Goal: Check status: Check status

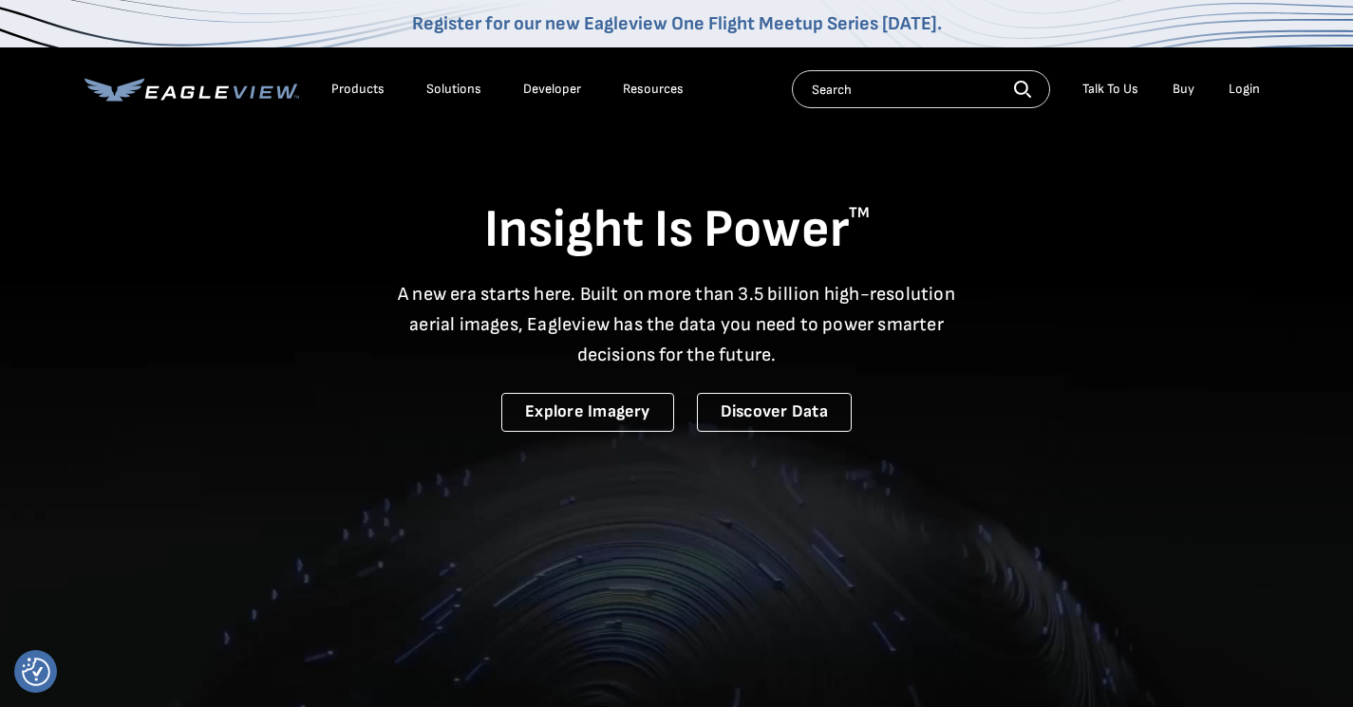
click at [1251, 91] on div "Login" at bounding box center [1244, 89] width 31 height 17
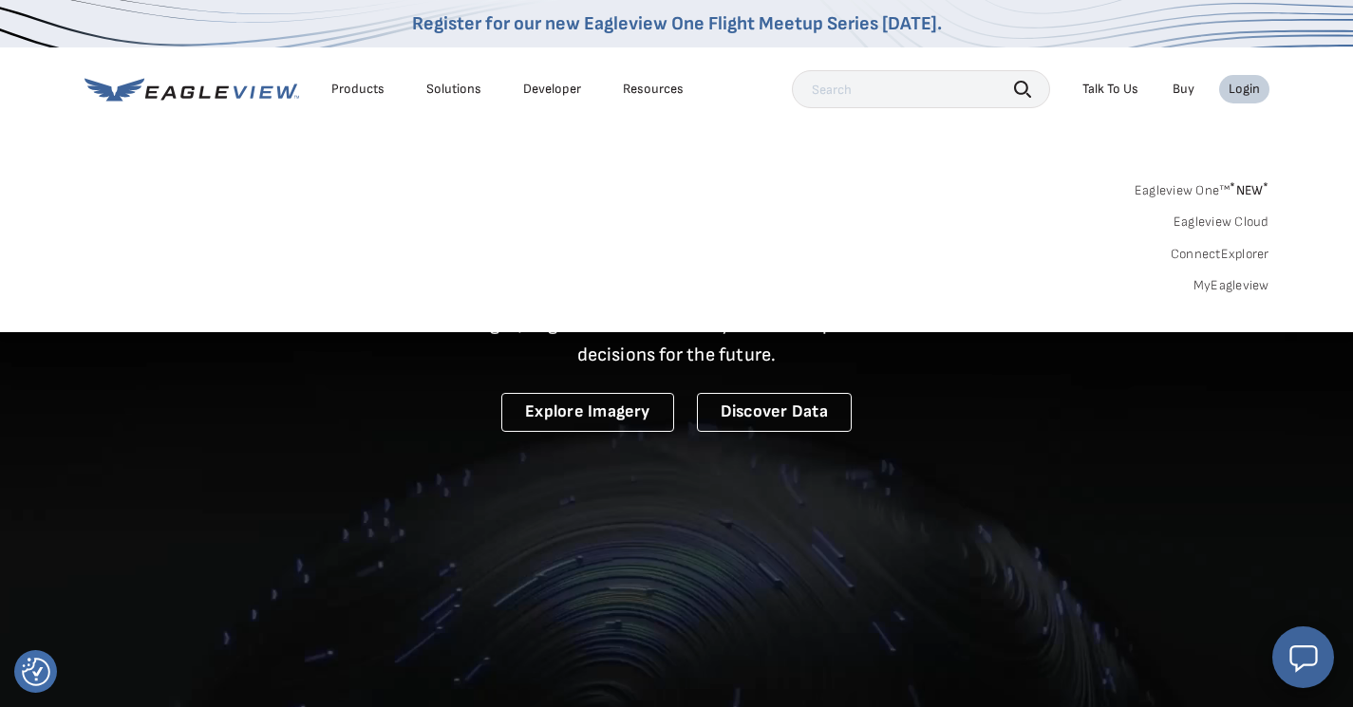
click at [1244, 285] on link "MyEagleview" at bounding box center [1231, 285] width 76 height 17
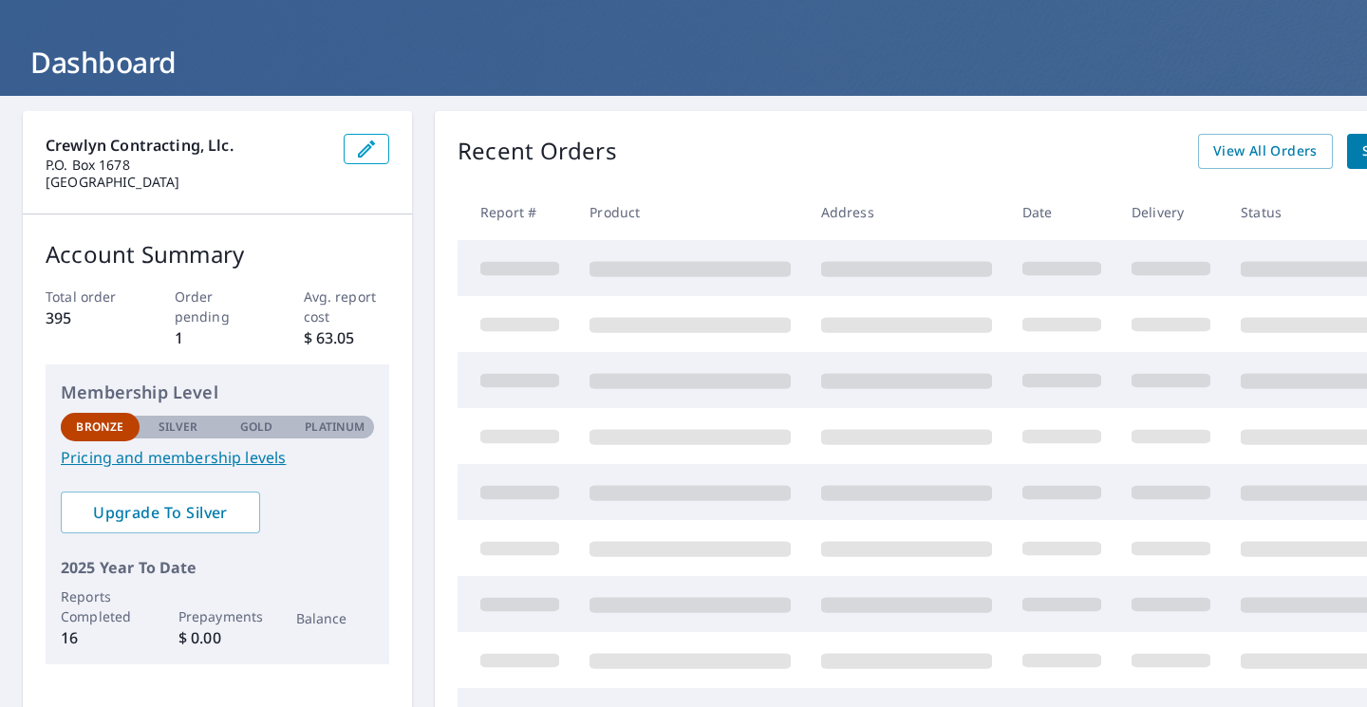
scroll to position [81, 0]
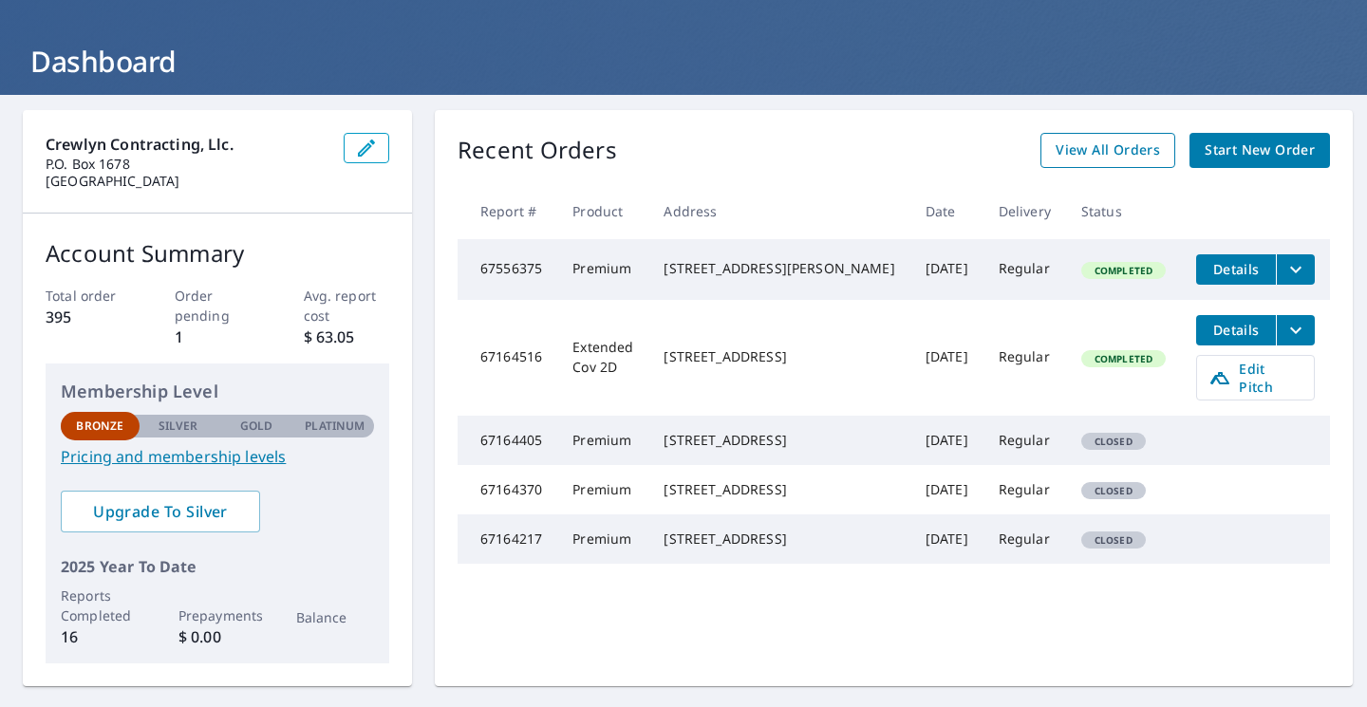
click at [1083, 154] on span "View All Orders" at bounding box center [1108, 151] width 104 height 24
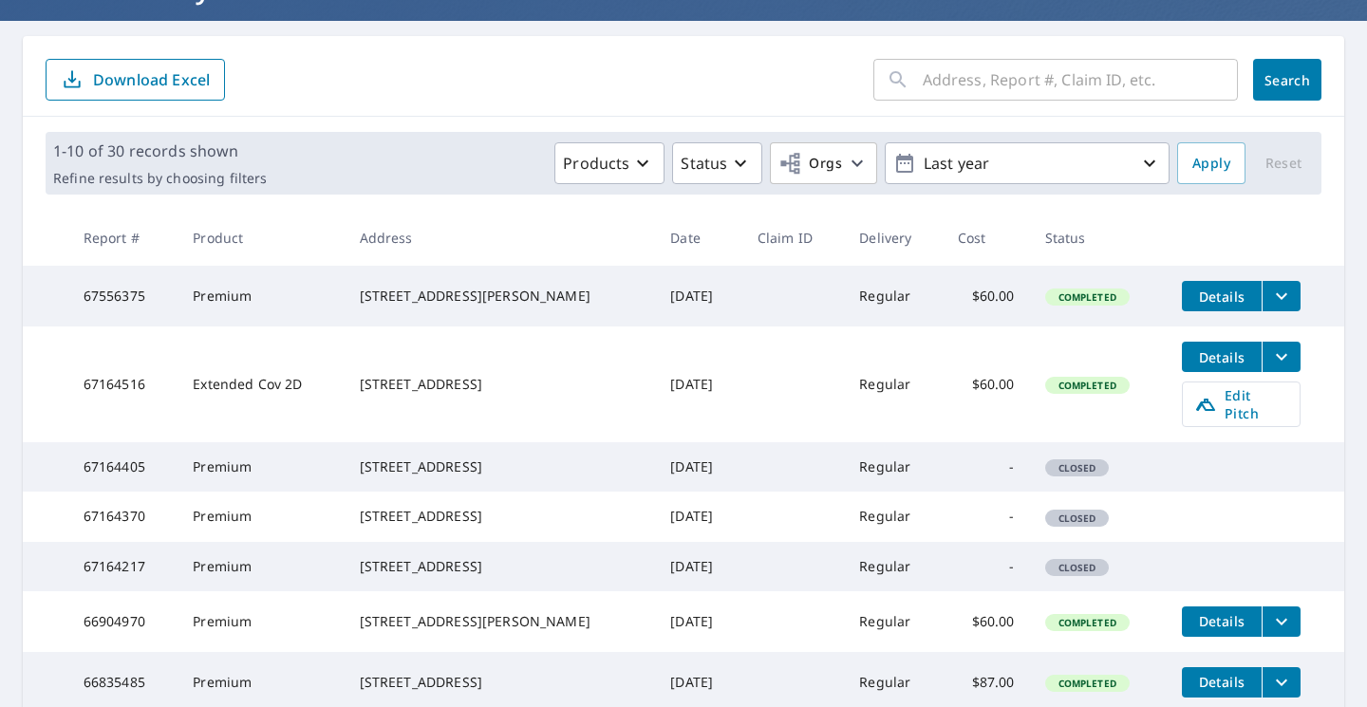
scroll to position [165, 0]
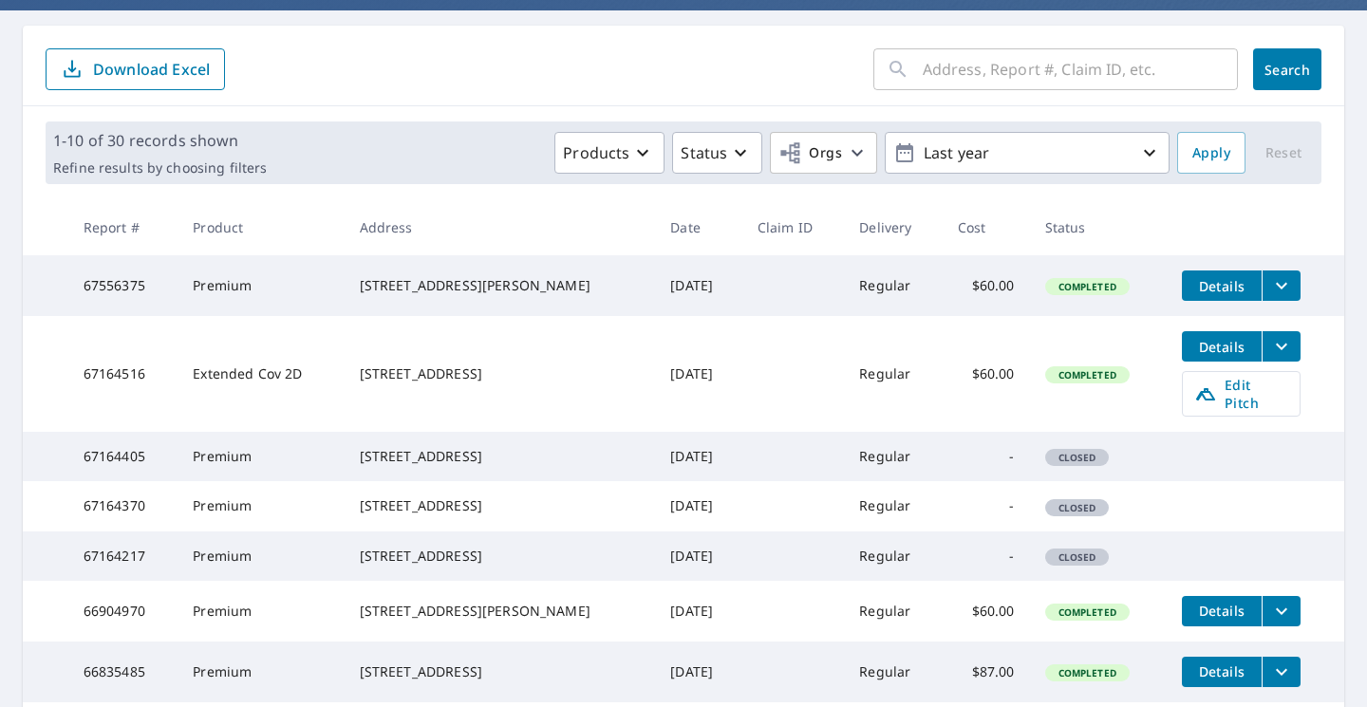
click at [1270, 356] on icon "filesDropdownBtn-67164516" at bounding box center [1281, 346] width 23 height 23
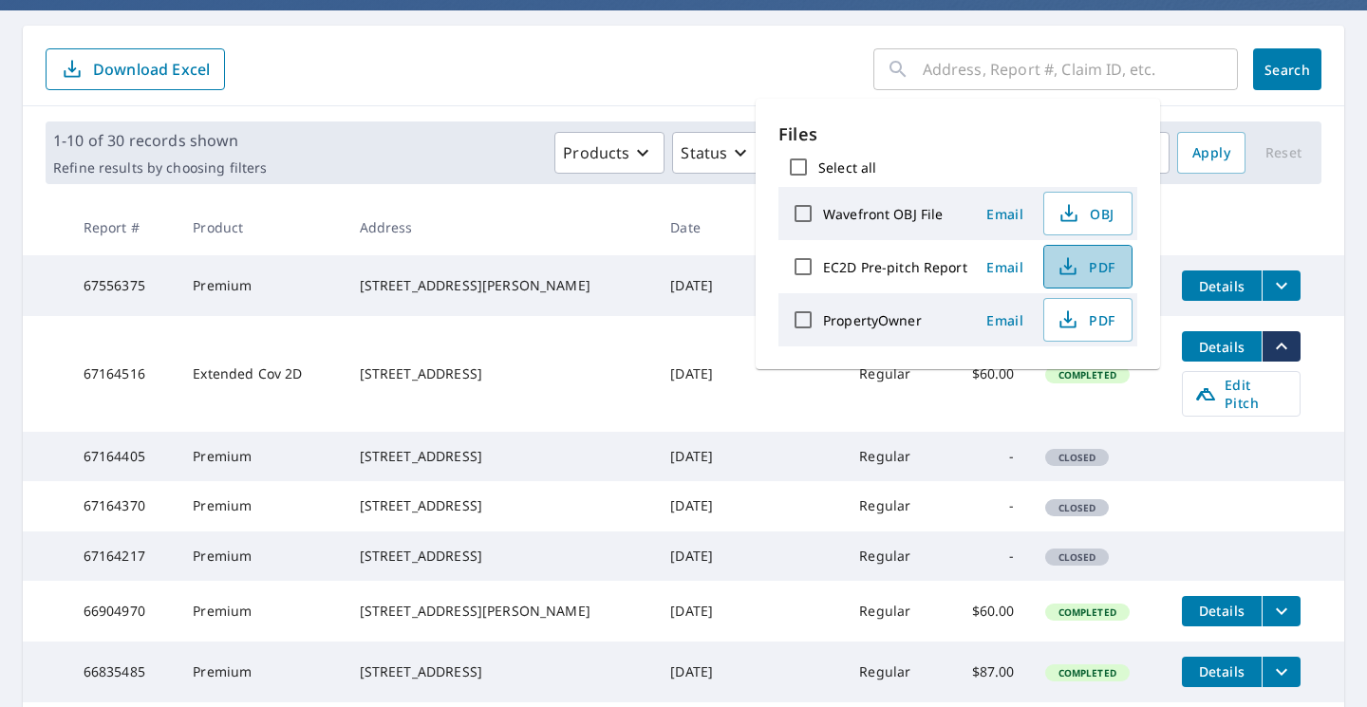
click at [1071, 272] on icon "button" at bounding box center [1068, 266] width 23 height 23
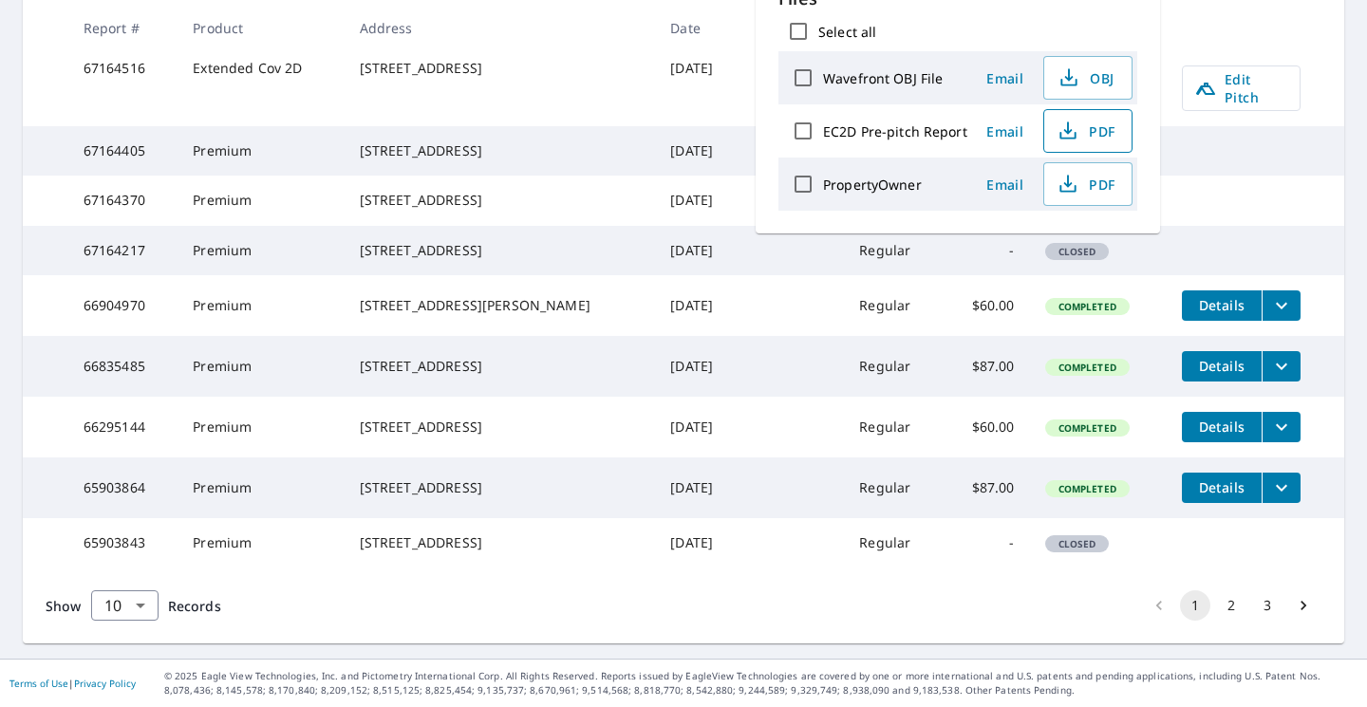
scroll to position [571, 0]
click at [137, 603] on body "DH DH Dashboard Order History Order DH Dashboard / Order History Order History …" at bounding box center [683, 353] width 1367 height 707
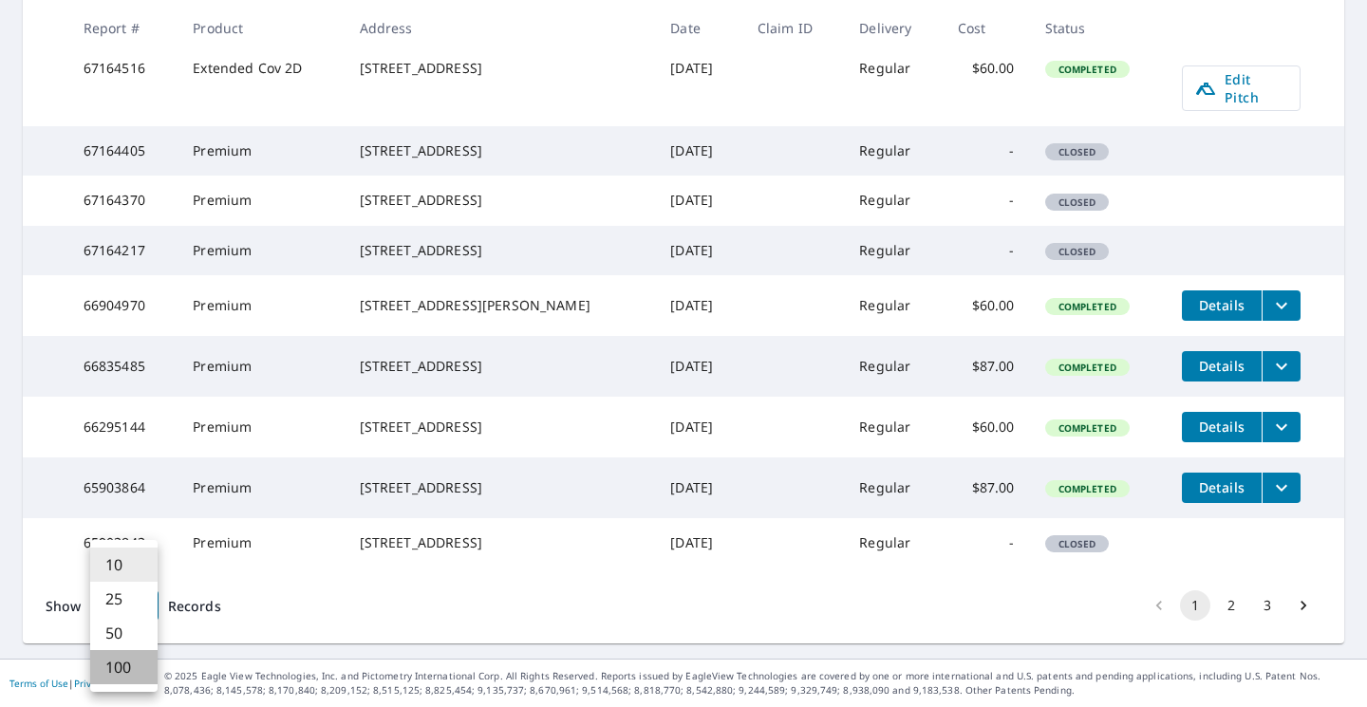
click at [118, 674] on li "100" at bounding box center [123, 667] width 67 height 34
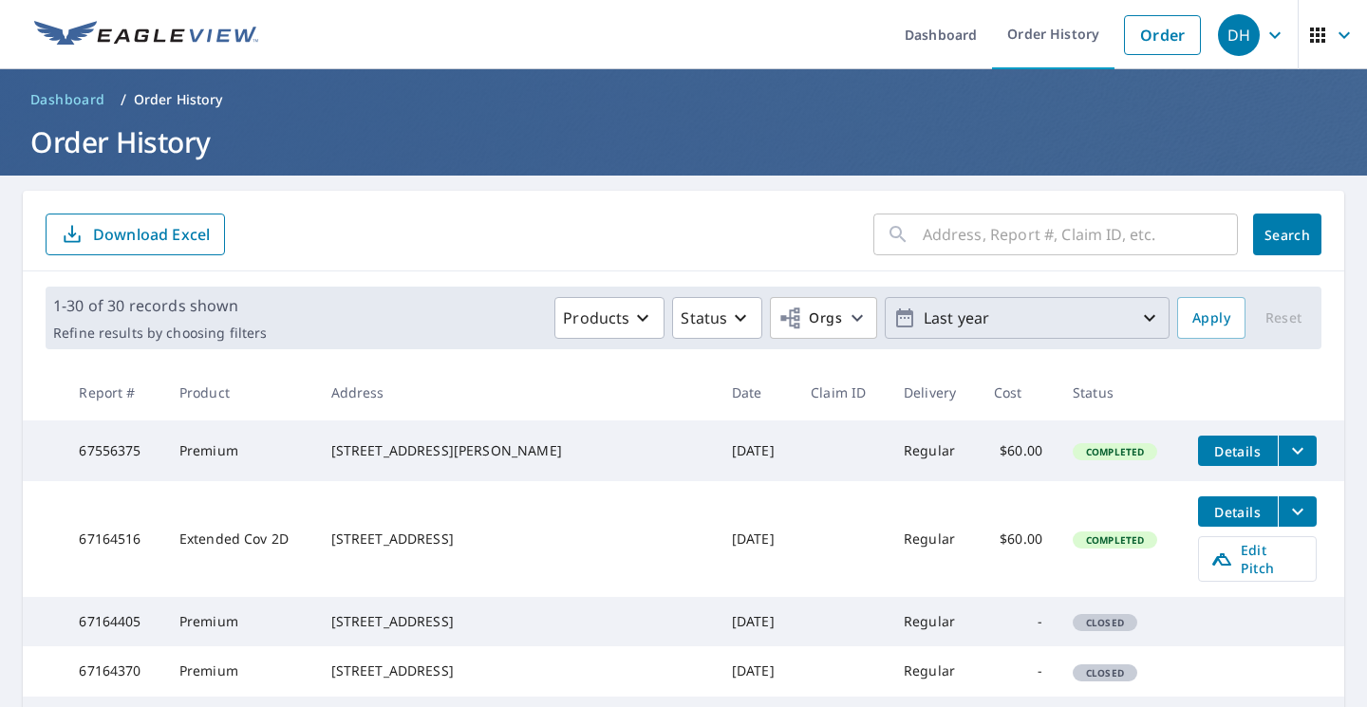
click at [1138, 315] on icon "button" at bounding box center [1149, 318] width 23 height 23
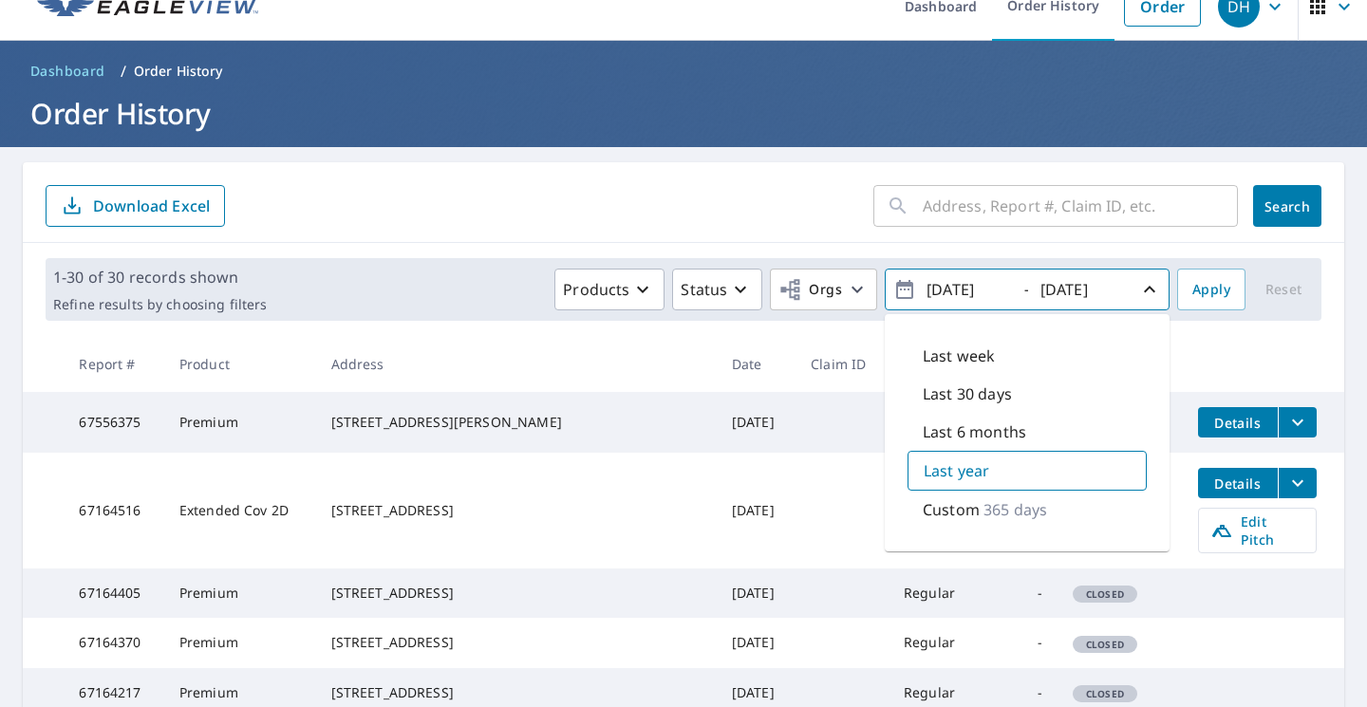
scroll to position [33, 0]
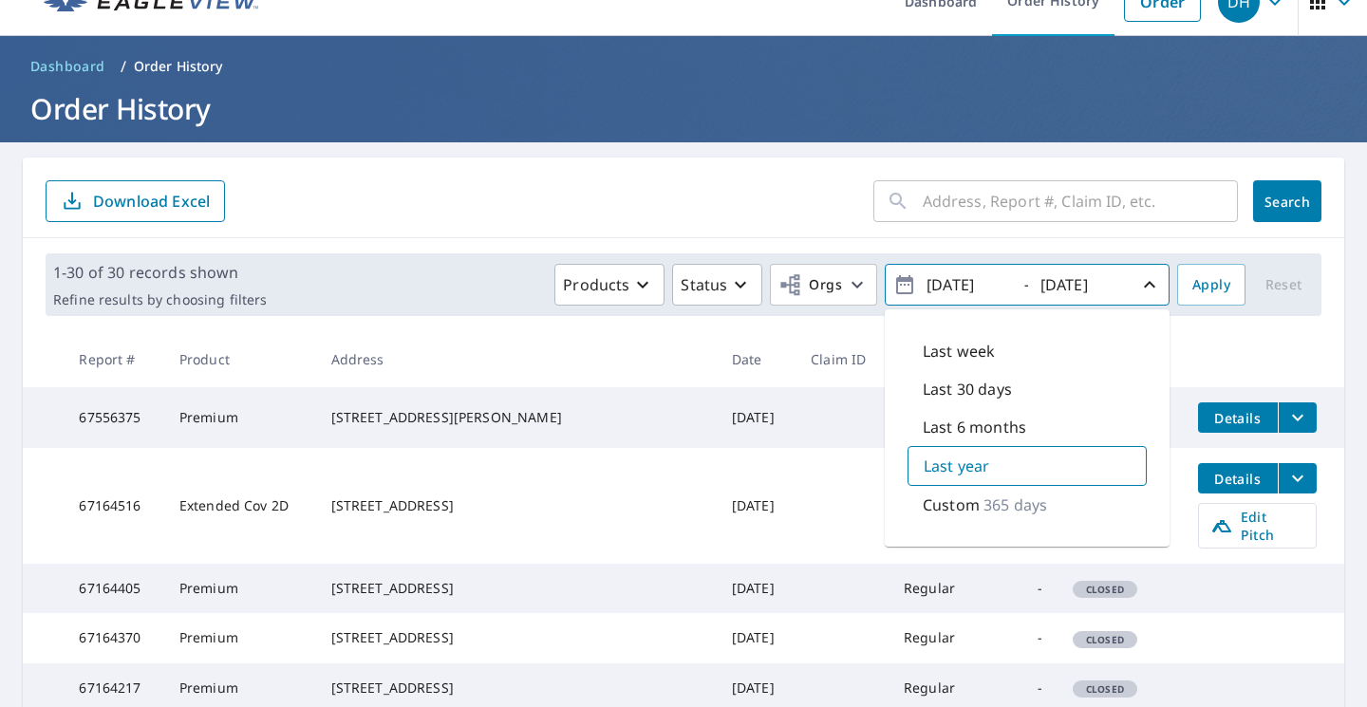
click at [939, 507] on p "Custom" at bounding box center [951, 505] width 57 height 23
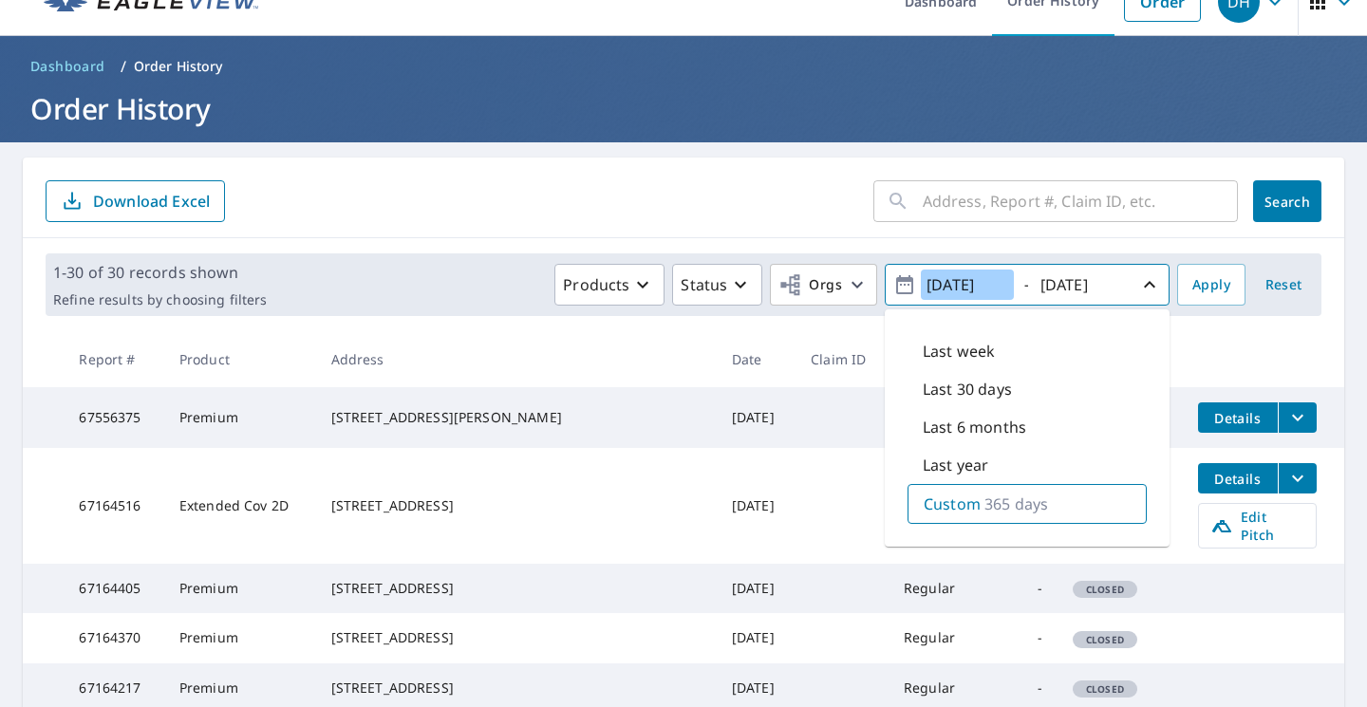
click at [994, 288] on input "[DATE]" at bounding box center [967, 285] width 93 height 30
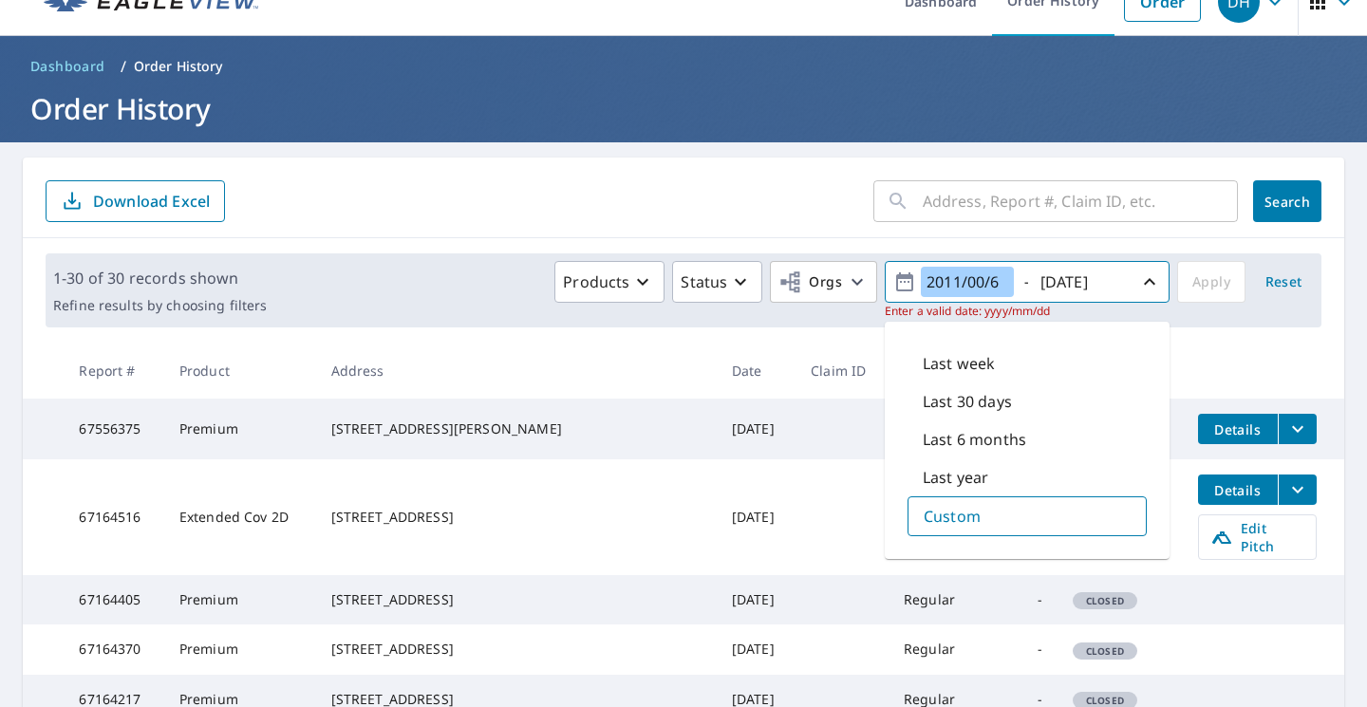
type input "[DATE]"
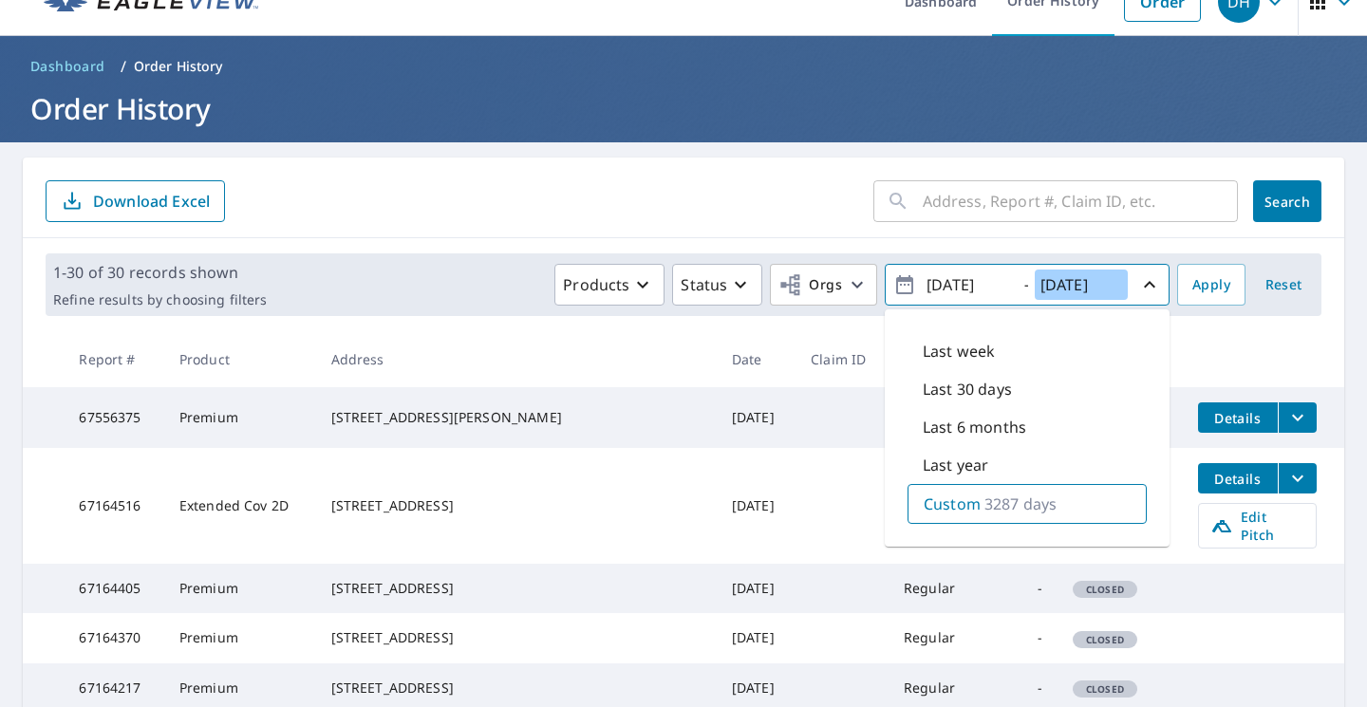
click at [1068, 285] on input "[DATE]" at bounding box center [1081, 285] width 93 height 30
click at [1058, 285] on input "[DATE]" at bounding box center [1081, 285] width 93 height 30
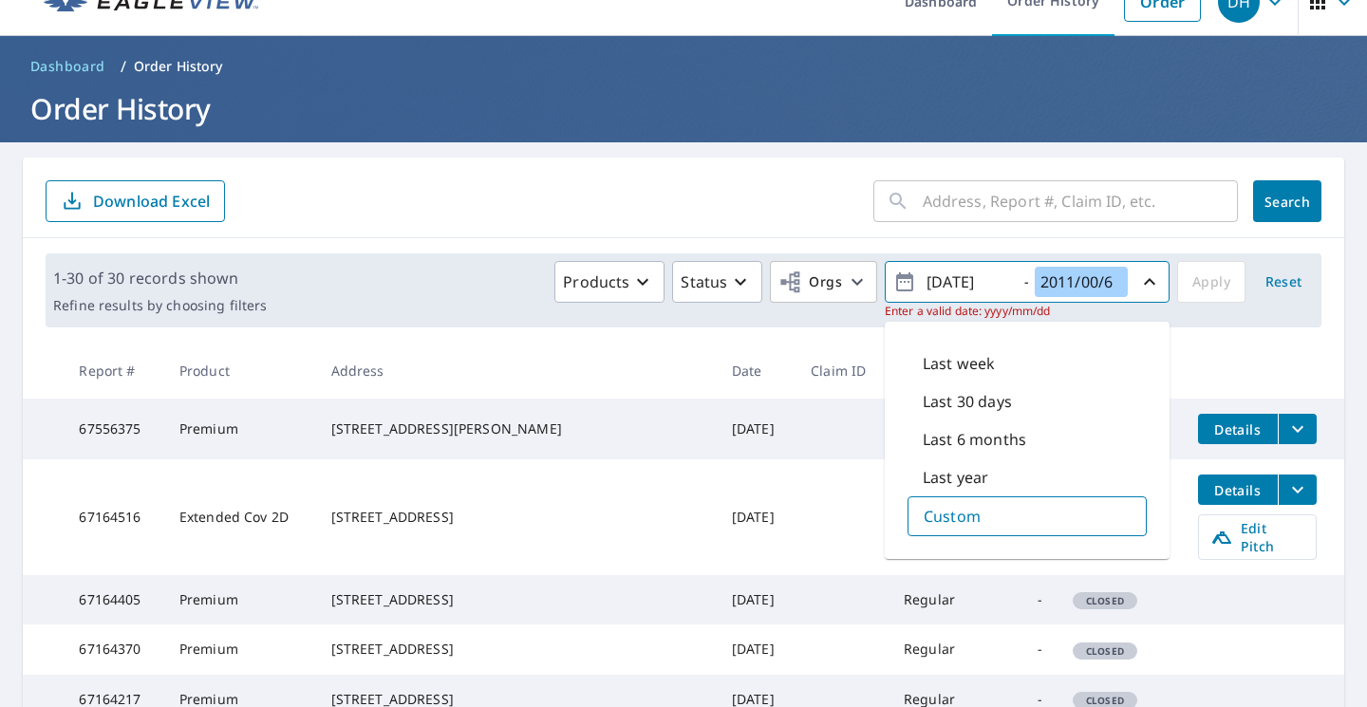
type input "[DATE]"
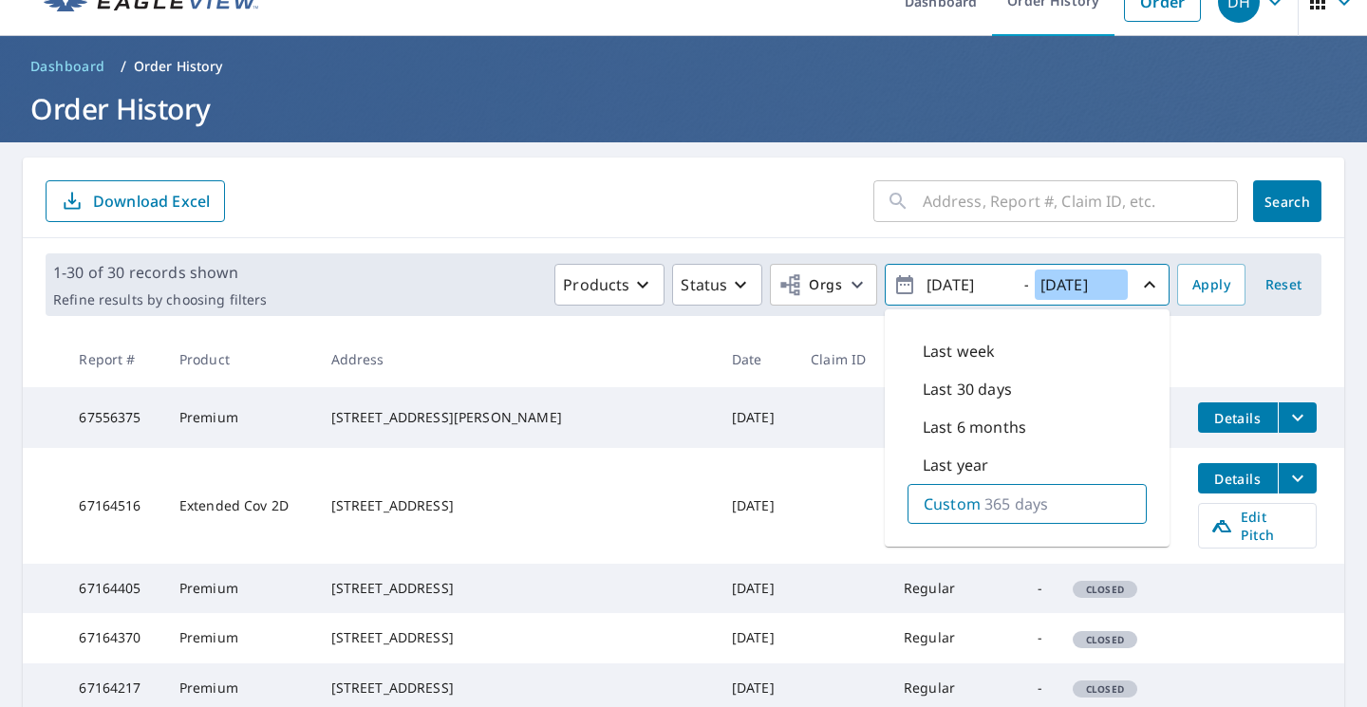
scroll to position [42, 0]
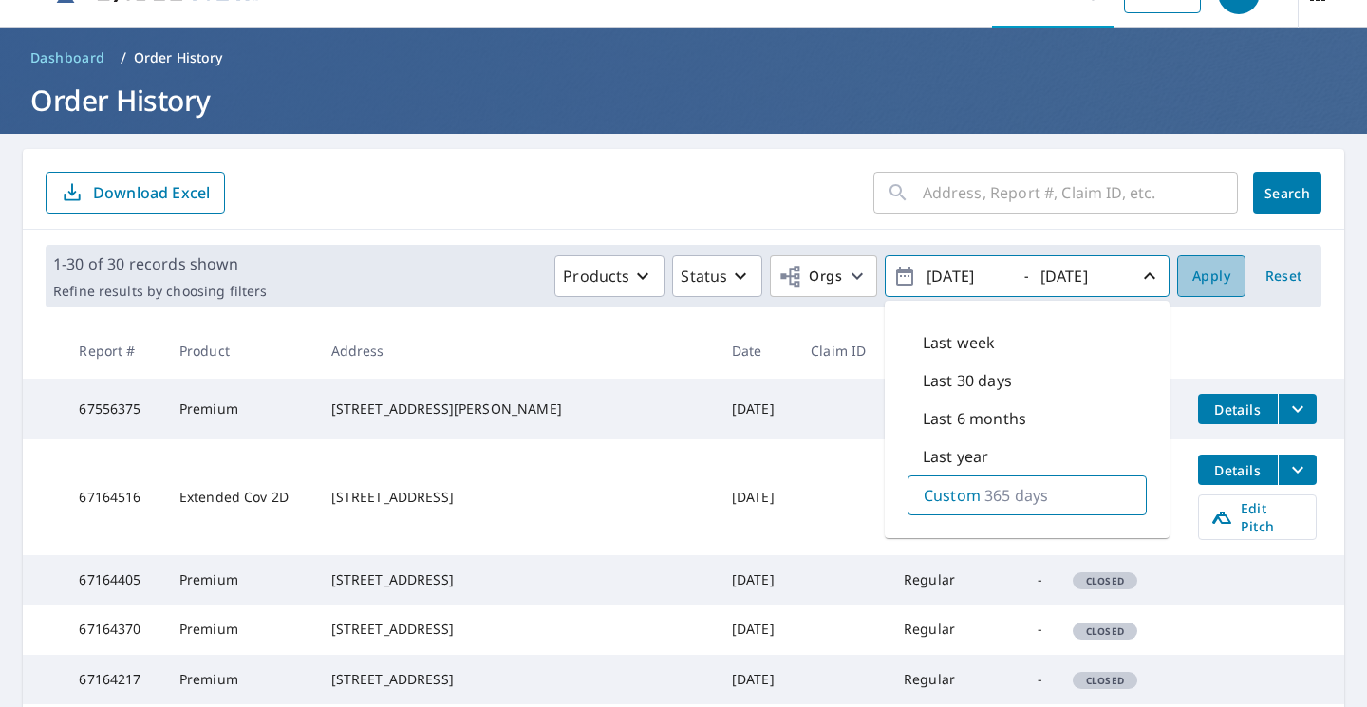
click at [1206, 272] on span "Apply" at bounding box center [1211, 277] width 38 height 24
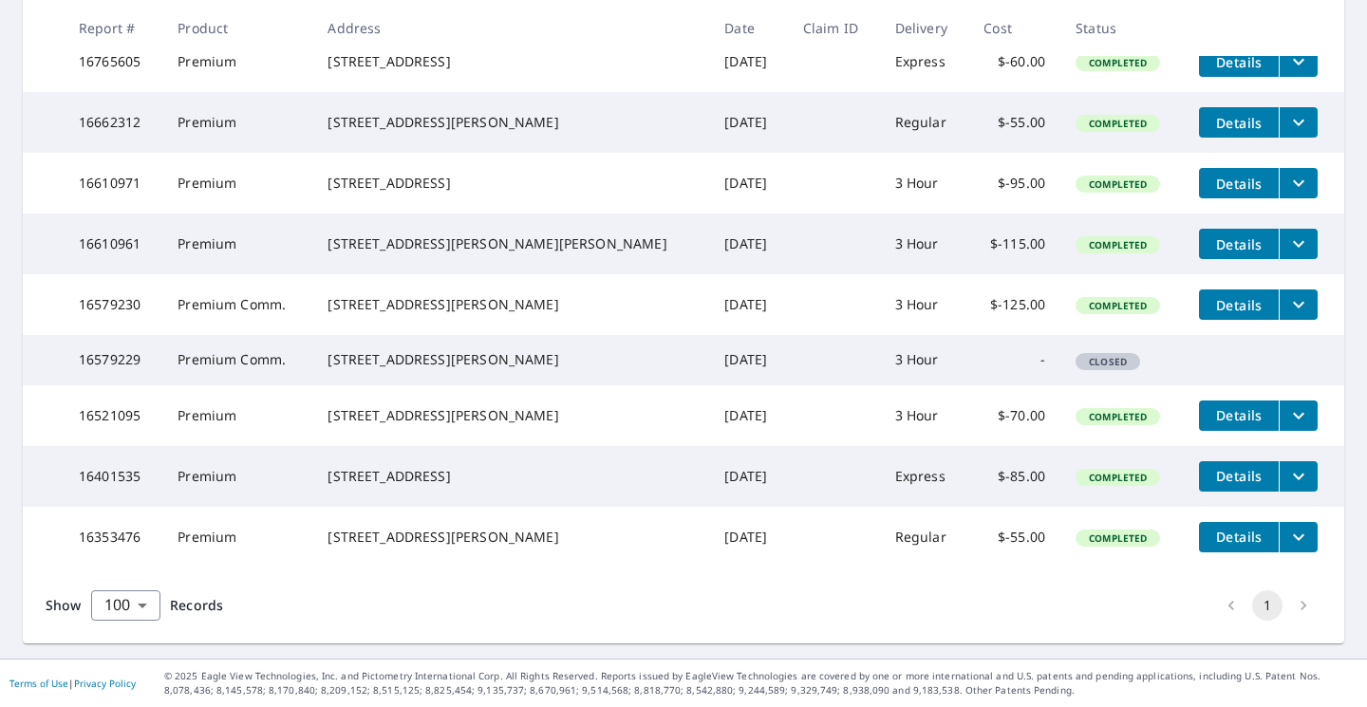
scroll to position [2559, 0]
